Goal: Check status: Check status

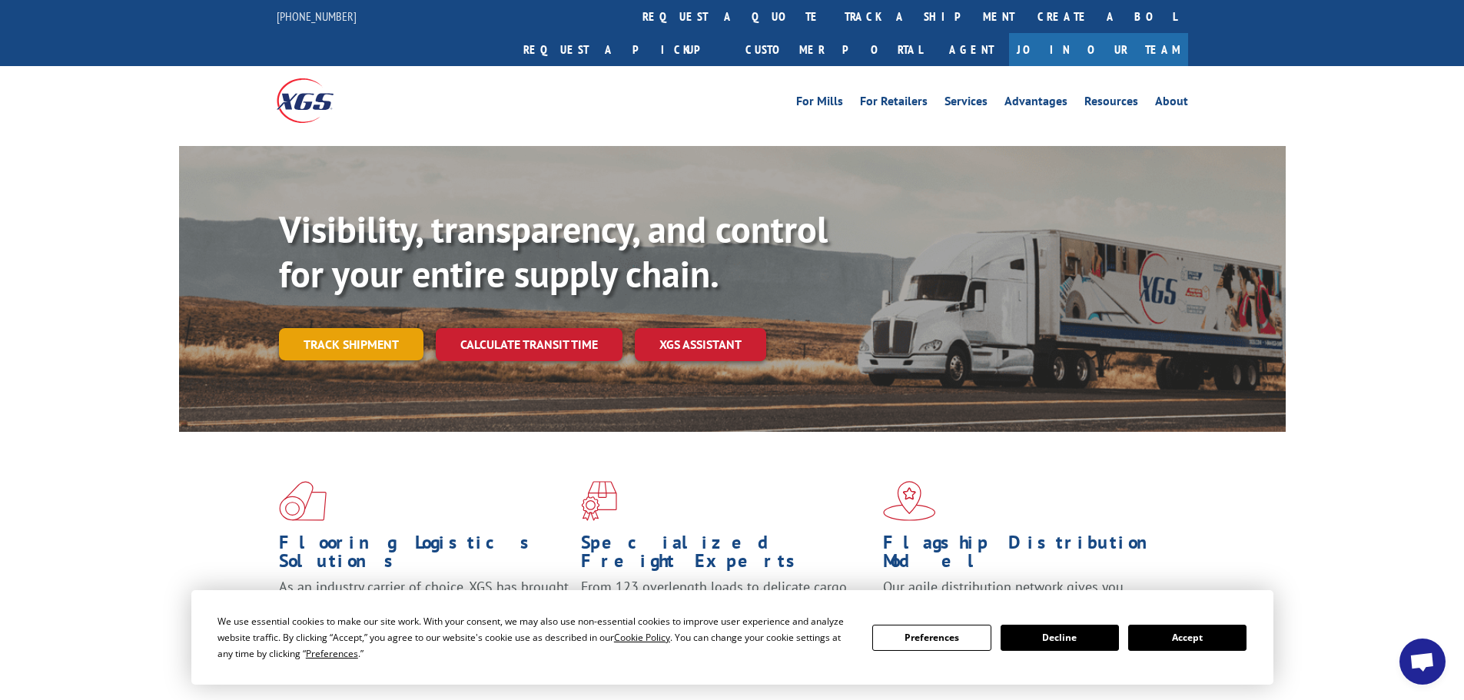
click at [337, 328] on link "Track shipment" at bounding box center [351, 344] width 145 height 32
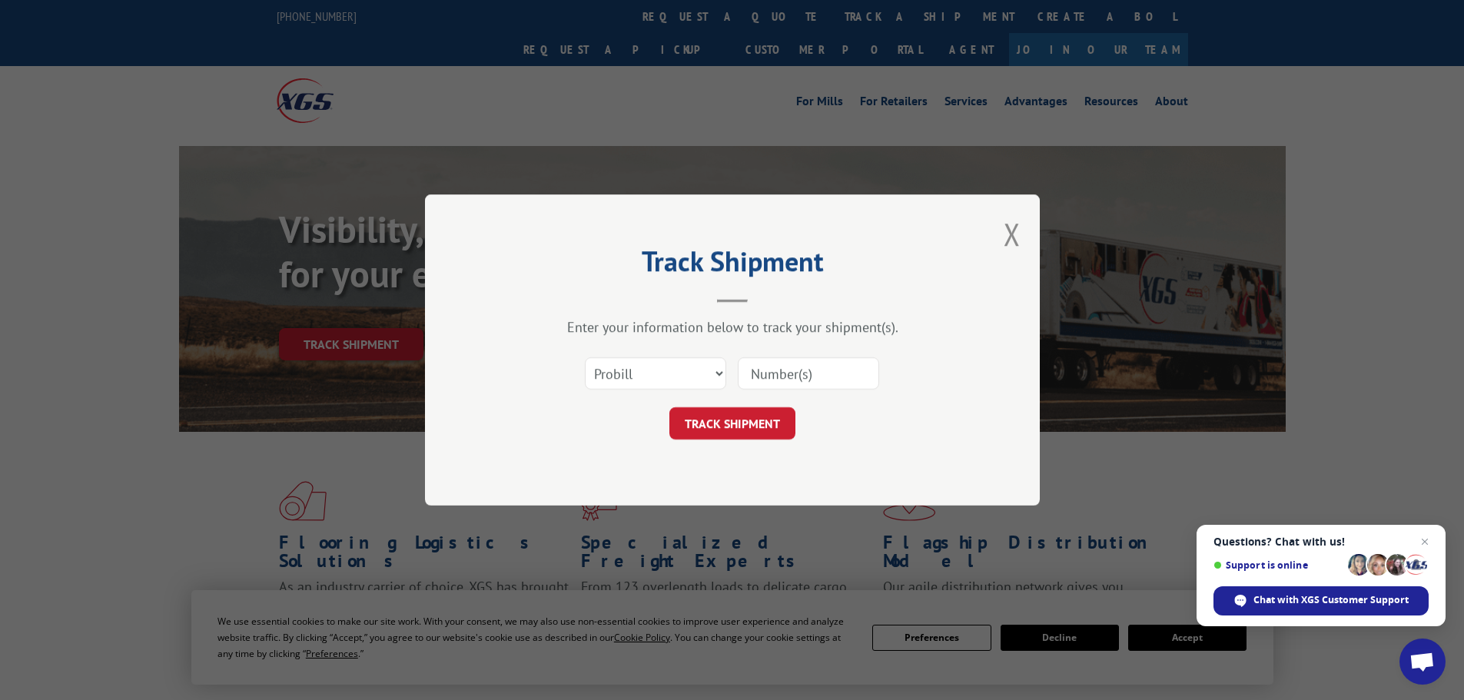
click at [807, 372] on input at bounding box center [808, 373] width 141 height 32
paste input "LM7267WS [PERSON_NAME] 134 yds Carpet + 144 SF LVP"
type input "LM7267WS [PERSON_NAME] 134 yds Carpet + 144 SF LVP"
drag, startPoint x: 891, startPoint y: 264, endPoint x: 816, endPoint y: 341, distance: 106.5
click at [700, 384] on select "Select category... Probill BOL PO" at bounding box center [655, 373] width 141 height 32
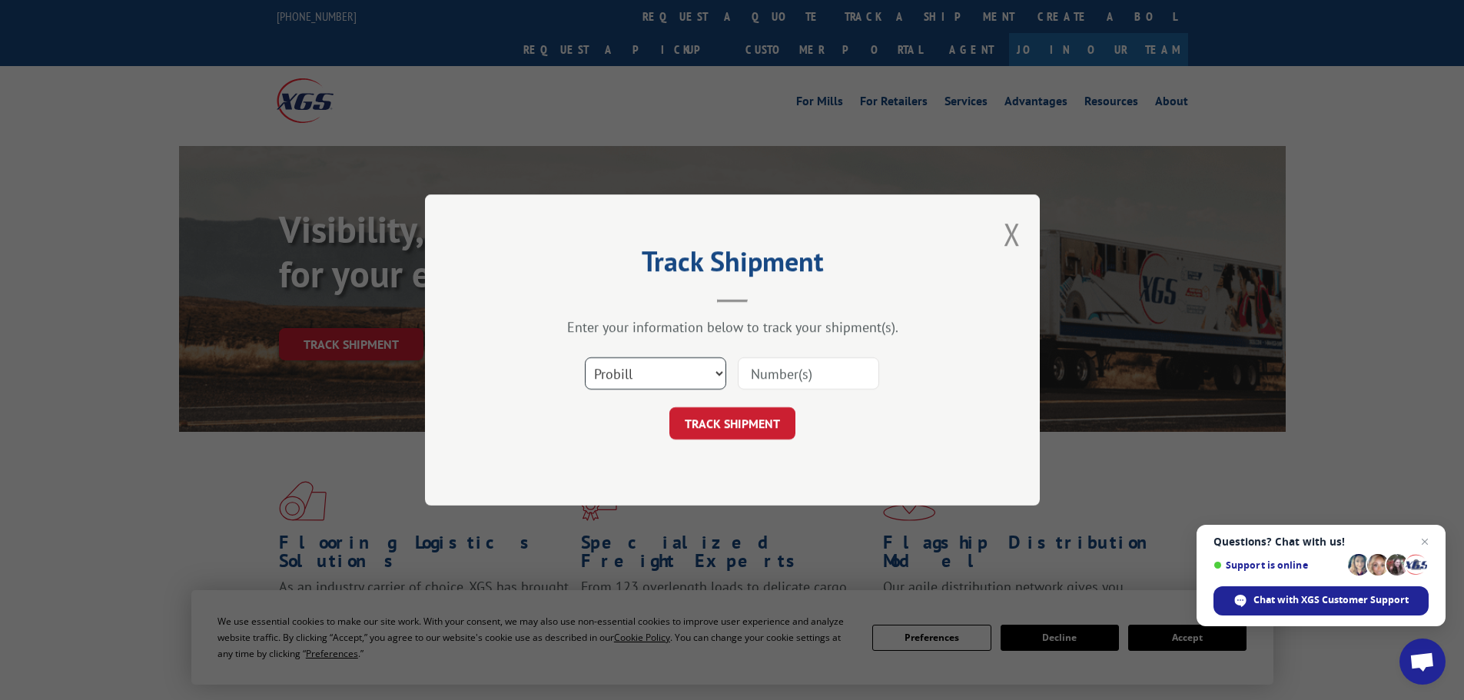
select select "bol"
click at [585, 357] on select "Select category... Probill BOL PO" at bounding box center [655, 373] width 141 height 32
click at [784, 380] on input at bounding box center [808, 373] width 141 height 32
paste input "5214131"
type input "5214131"
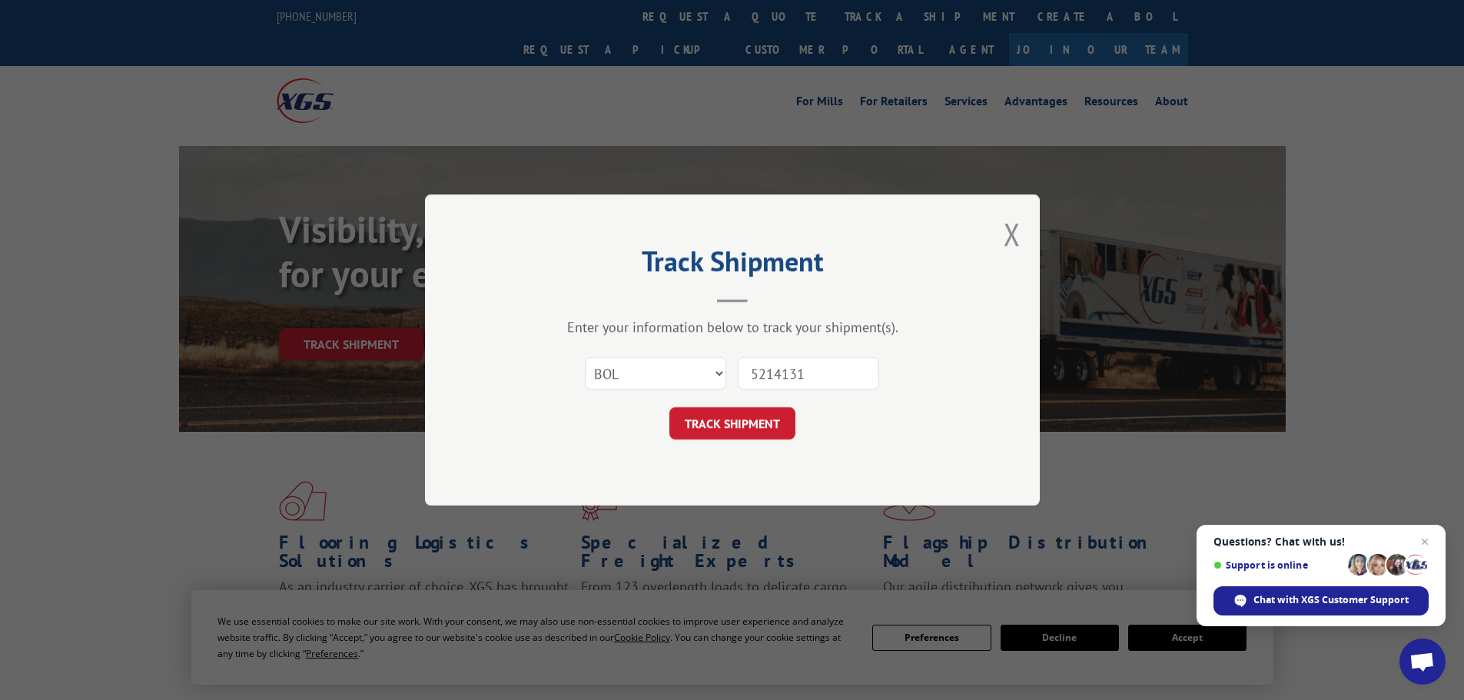
click button "TRACK SHIPMENT" at bounding box center [733, 423] width 126 height 32
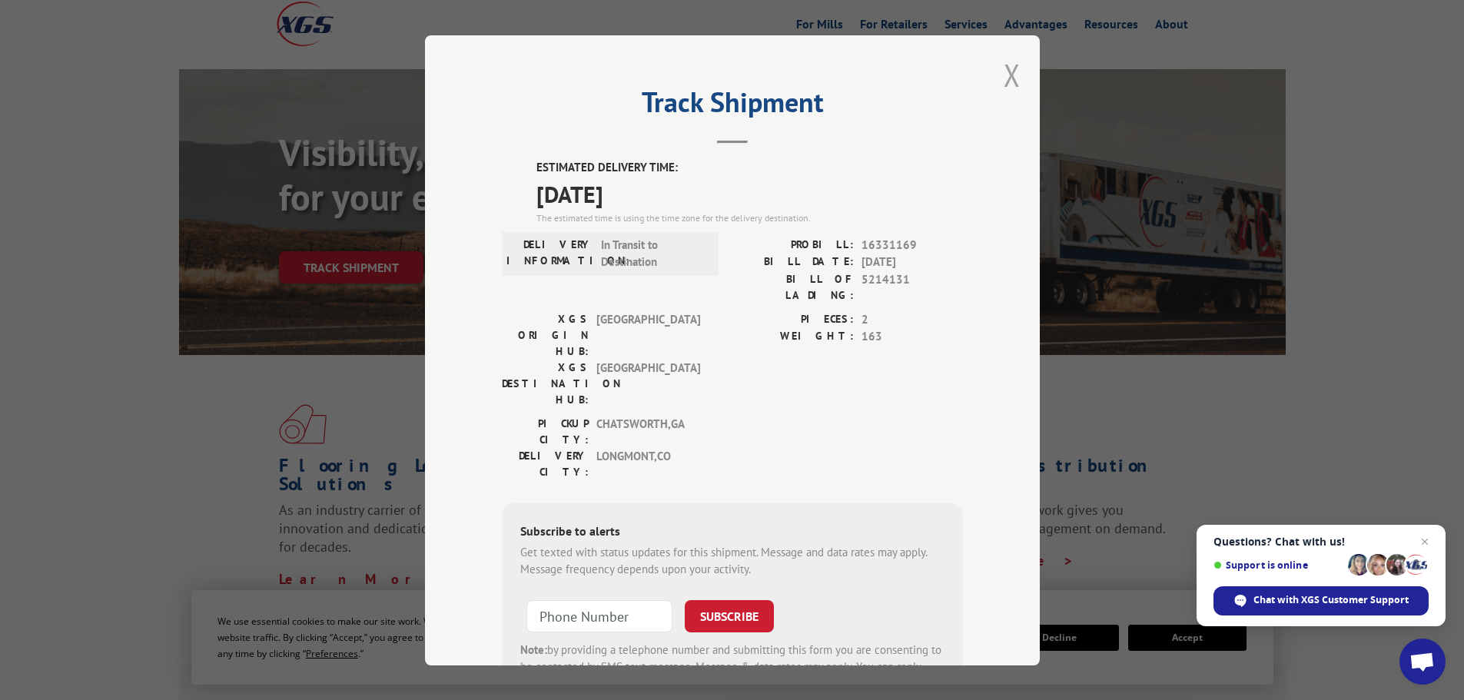
click at [1005, 75] on button "Close modal" at bounding box center [1012, 75] width 17 height 41
